Goal: Information Seeking & Learning: Find specific page/section

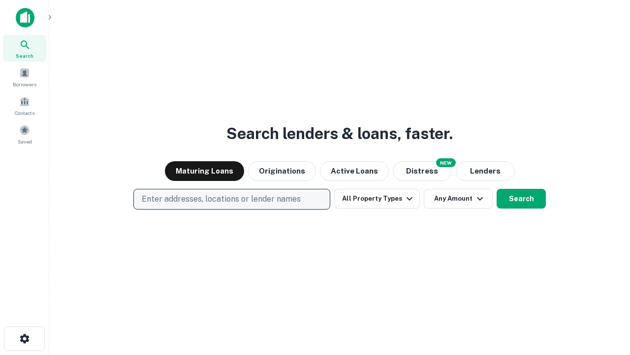
click at [231, 199] on p "Enter addresses, locations or lender names" at bounding box center [221, 199] width 159 height 12
type input "**********"
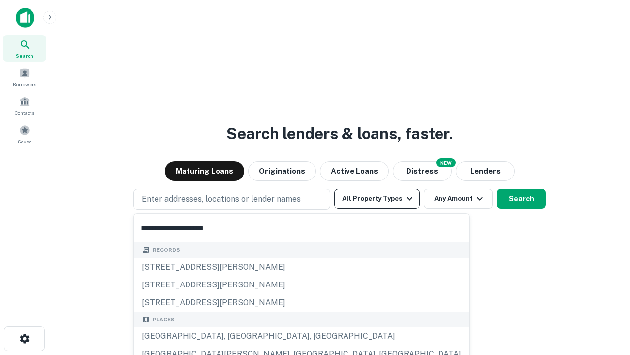
click at [235, 336] on div "Santa Monica, CA, USA" at bounding box center [301, 336] width 335 height 18
click at [377, 198] on button "All Property Types" at bounding box center [377, 199] width 86 height 20
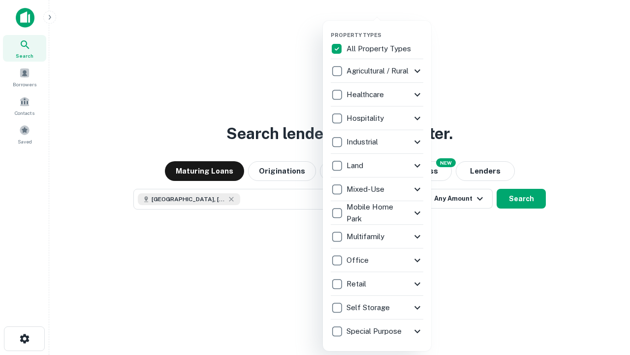
click at [385, 29] on button "button" at bounding box center [385, 29] width 108 height 0
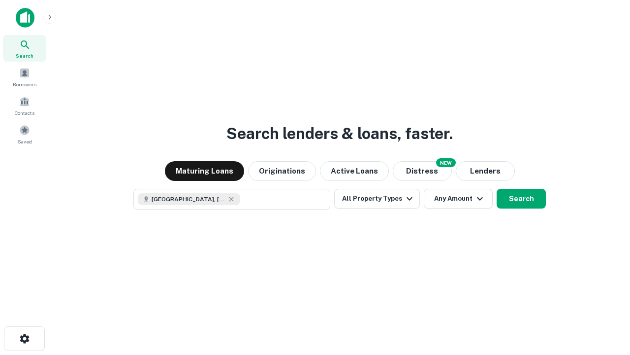
scroll to position [16, 0]
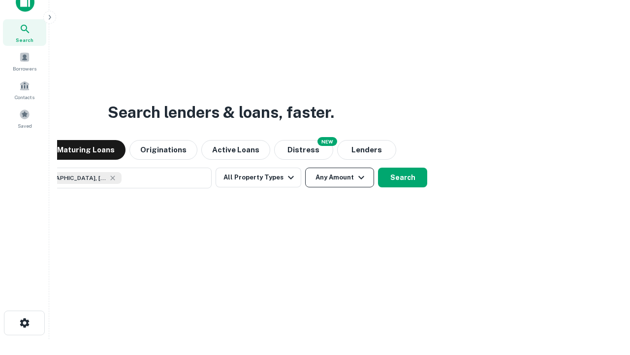
click at [305, 167] on button "Any Amount" at bounding box center [339, 177] width 69 height 20
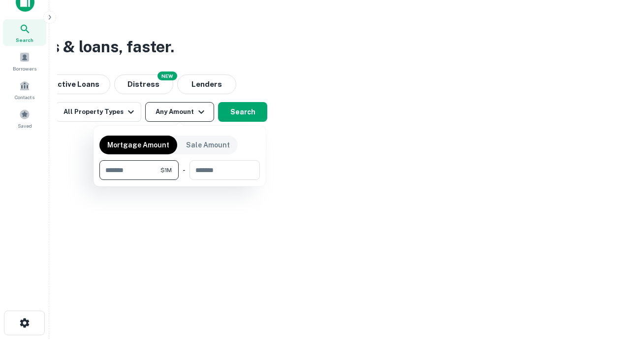
type input "*******"
click at [180, 180] on button "button" at bounding box center [179, 180] width 161 height 0
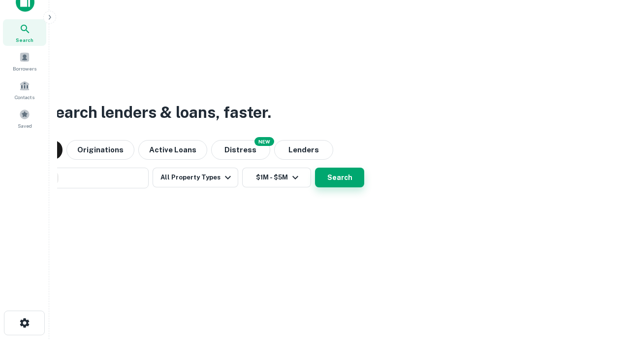
click at [315, 167] on button "Search" at bounding box center [339, 177] width 49 height 20
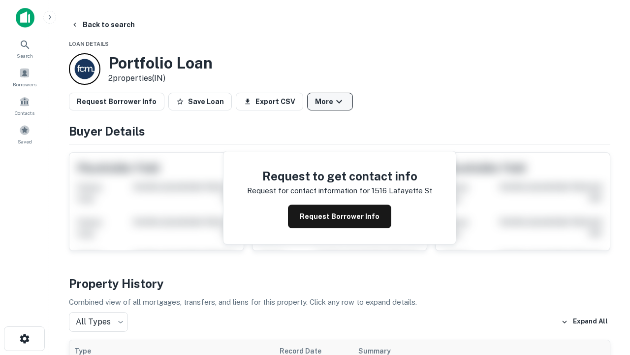
click at [330, 101] on button "More" at bounding box center [330, 102] width 46 height 18
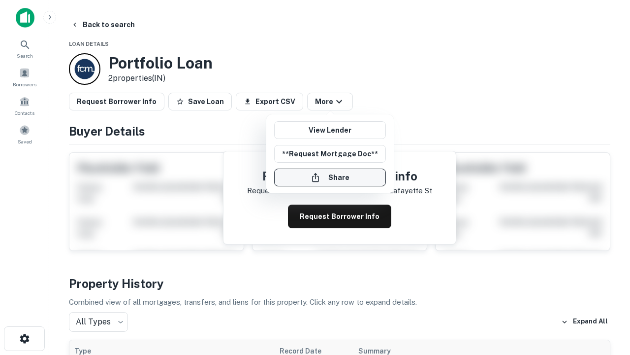
click at [330, 177] on button "Share" at bounding box center [330, 177] width 112 height 18
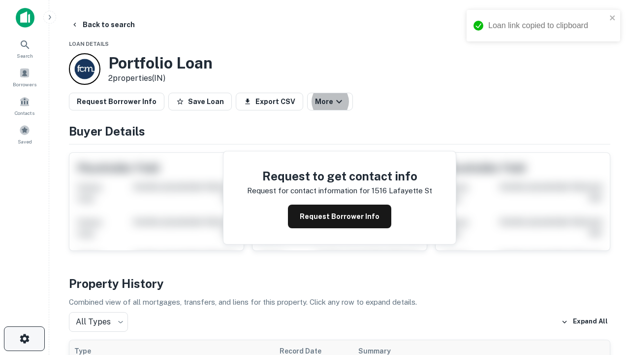
click at [24, 338] on icon "button" at bounding box center [25, 338] width 12 height 12
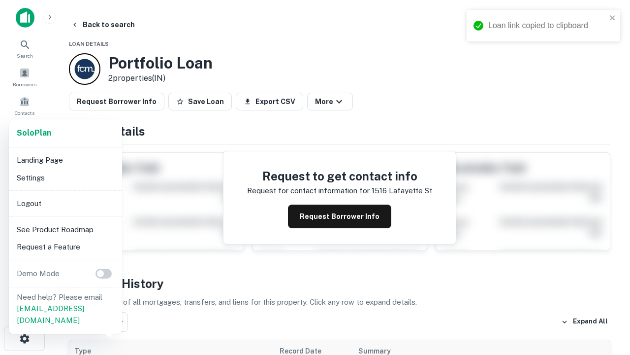
click at [65, 203] on li "Logout" at bounding box center [65, 204] width 105 height 18
